Goal: Task Accomplishment & Management: Manage account settings

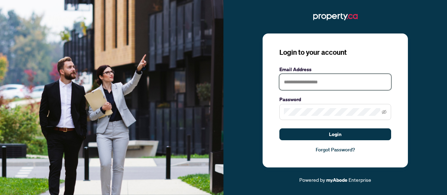
click at [305, 89] on input "text" at bounding box center [335, 82] width 112 height 16
type input "*"
type input "**********"
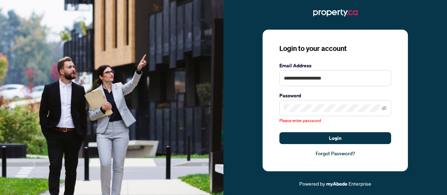
click at [269, 134] on div "**********" at bounding box center [334, 101] width 145 height 142
click at [268, 123] on div "**********" at bounding box center [334, 101] width 145 height 142
click at [336, 158] on div "**********" at bounding box center [334, 101] width 145 height 142
click at [336, 155] on link "Forgot Password?" at bounding box center [335, 154] width 112 height 8
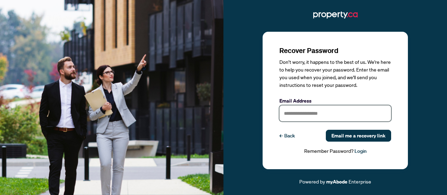
click at [327, 108] on input "text" at bounding box center [335, 113] width 112 height 16
type input "**********"
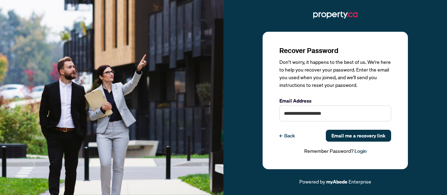
click at [290, 163] on div "**********" at bounding box center [334, 101] width 145 height 138
click at [352, 136] on span "Email me a recovery link" at bounding box center [358, 135] width 54 height 11
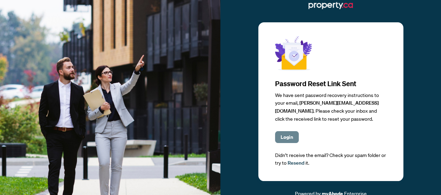
click at [292, 139] on button "Login" at bounding box center [287, 137] width 24 height 12
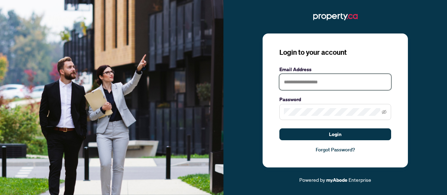
click at [294, 87] on input "text" at bounding box center [335, 82] width 112 height 16
type input "**********"
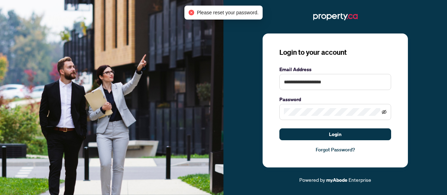
click at [384, 113] on icon "eye-invisible" at bounding box center [383, 112] width 5 height 4
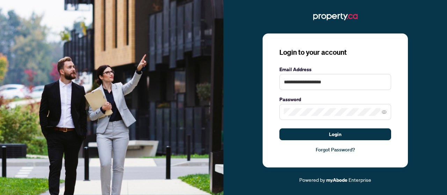
click at [281, 152] on link "Forgot Password?" at bounding box center [335, 150] width 112 height 8
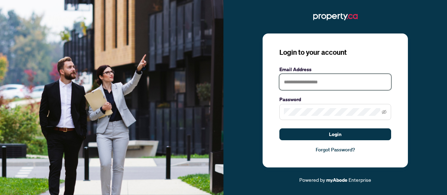
click at [311, 79] on input "text" at bounding box center [335, 82] width 112 height 16
type input "**********"
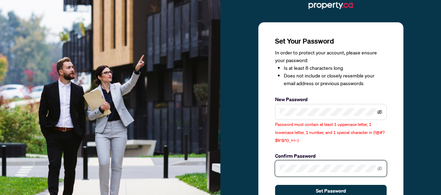
click at [378, 112] on icon "eye-invisible" at bounding box center [380, 112] width 5 height 4
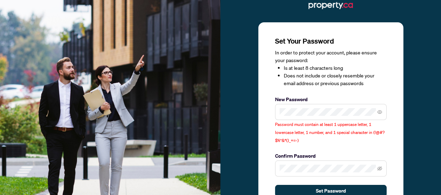
click at [348, 132] on span "Password must contain at least 1 uppercase letter, 1 lowercase letter, 1 number…" at bounding box center [330, 132] width 110 height 21
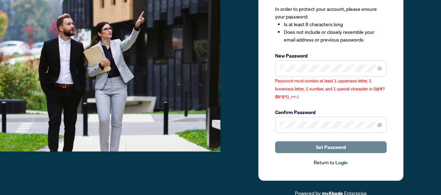
click at [288, 144] on button "Set Password" at bounding box center [331, 147] width 112 height 12
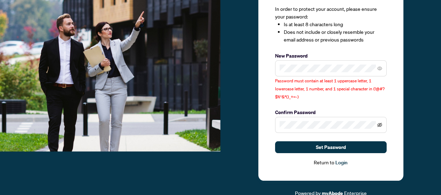
click at [381, 123] on icon "eye-invisible" at bounding box center [380, 125] width 5 height 4
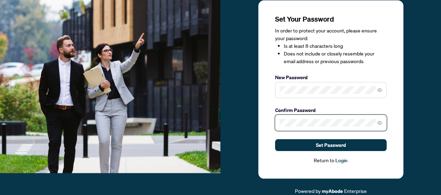
scroll to position [21, 0]
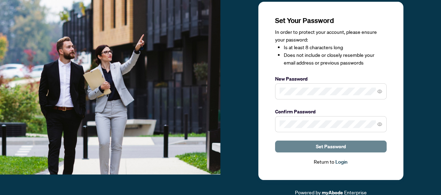
click at [329, 145] on span "Set Password" at bounding box center [331, 146] width 30 height 11
click at [330, 147] on span "Set Password" at bounding box center [331, 146] width 30 height 11
click at [322, 142] on span "Set Password" at bounding box center [331, 146] width 30 height 11
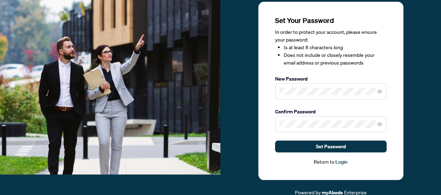
click at [334, 161] on div "Return to Login" at bounding box center [331, 162] width 112 height 8
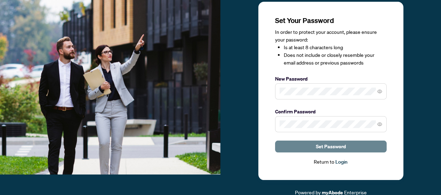
click at [334, 148] on span "Set Password" at bounding box center [331, 146] width 30 height 11
click at [314, 144] on button "Set Password" at bounding box center [331, 147] width 112 height 12
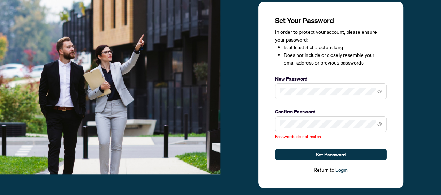
click at [329, 144] on div "Set Your Password In order to protect your account, please ensure your password…" at bounding box center [331, 95] width 112 height 158
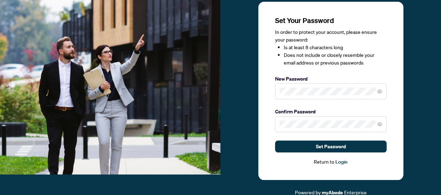
click at [395, 136] on div "Set Your Password In order to protect your account, please ensure your password…" at bounding box center [331, 91] width 145 height 178
click at [306, 129] on span at bounding box center [331, 124] width 112 height 16
click at [262, 178] on div "Set Your Password In order to protect your account, please ensure your password…" at bounding box center [331, 91] width 145 height 178
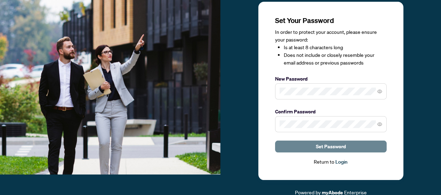
click at [306, 141] on button "Set Password" at bounding box center [331, 147] width 112 height 12
click at [305, 147] on button "Set Password" at bounding box center [331, 147] width 112 height 12
click at [298, 146] on button "Set Password" at bounding box center [331, 147] width 112 height 12
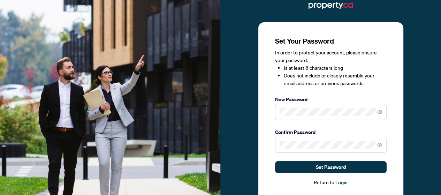
click at [264, 147] on div "Set Your Password In order to protect your account, please ensure your password…" at bounding box center [331, 111] width 145 height 178
click at [268, 169] on div "Set Your Password In order to protect your account, please ensure your password…" at bounding box center [331, 111] width 145 height 178
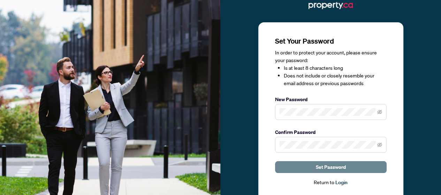
click at [285, 169] on button "Set Password" at bounding box center [331, 167] width 112 height 12
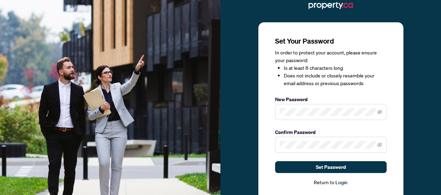
scroll to position [21, 0]
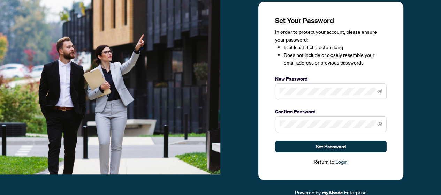
click at [341, 160] on link "Login" at bounding box center [342, 162] width 12 height 6
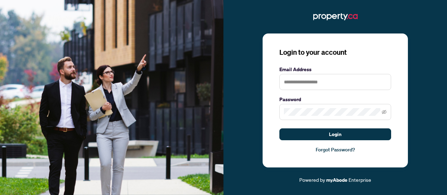
click at [320, 74] on div "Email Address" at bounding box center [335, 78] width 112 height 24
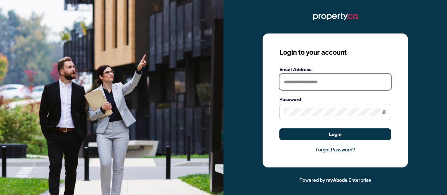
click at [319, 82] on input "text" at bounding box center [335, 82] width 112 height 16
type input "**********"
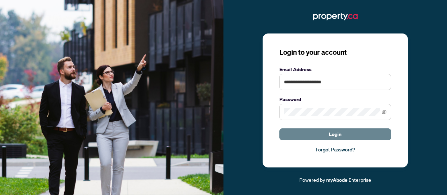
click at [283, 135] on button "Login" at bounding box center [335, 134] width 112 height 12
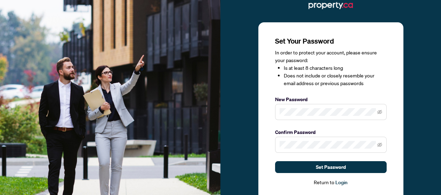
click at [302, 118] on span at bounding box center [331, 112] width 112 height 16
